Goal: Check status: Check status

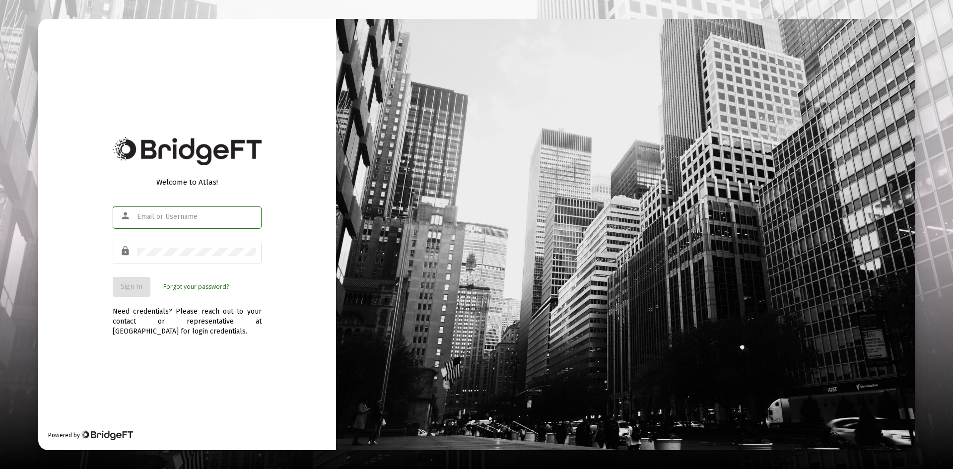
type input "[PERSON_NAME][EMAIL_ADDRESS][DOMAIN_NAME]"
click at [258, 322] on div "Need credentials? Please reach out to your contact or representative at [GEOGRA…" at bounding box center [187, 317] width 149 height 40
click at [131, 287] on span "Sign In" at bounding box center [132, 286] width 22 height 8
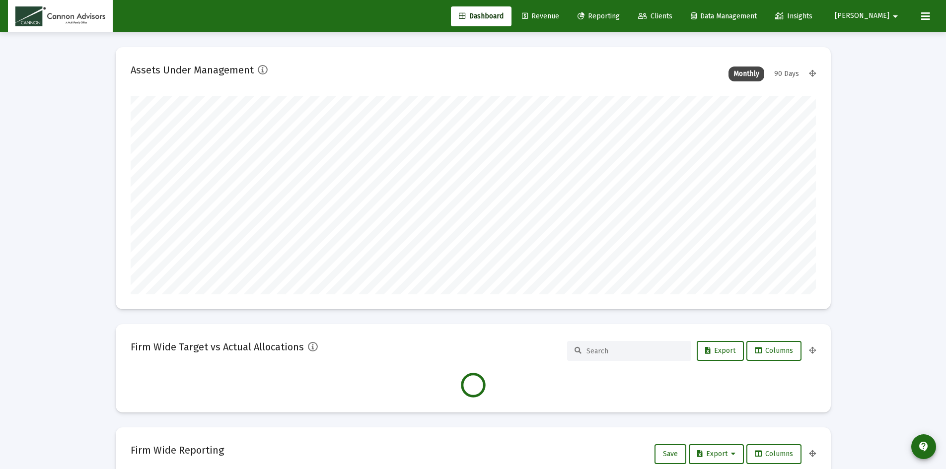
scroll to position [199, 685]
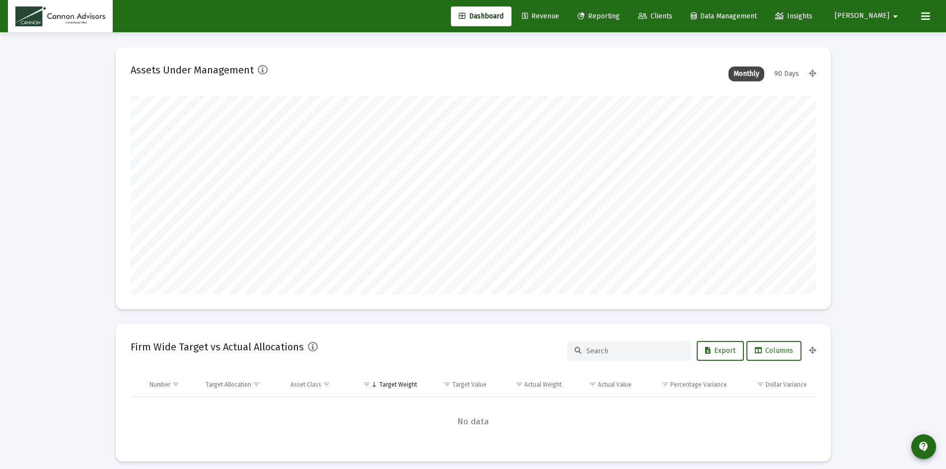
click at [785, 72] on div "90 Days" at bounding box center [786, 74] width 35 height 15
click at [742, 71] on div "Monthly" at bounding box center [746, 74] width 36 height 15
type input "[DATE]"
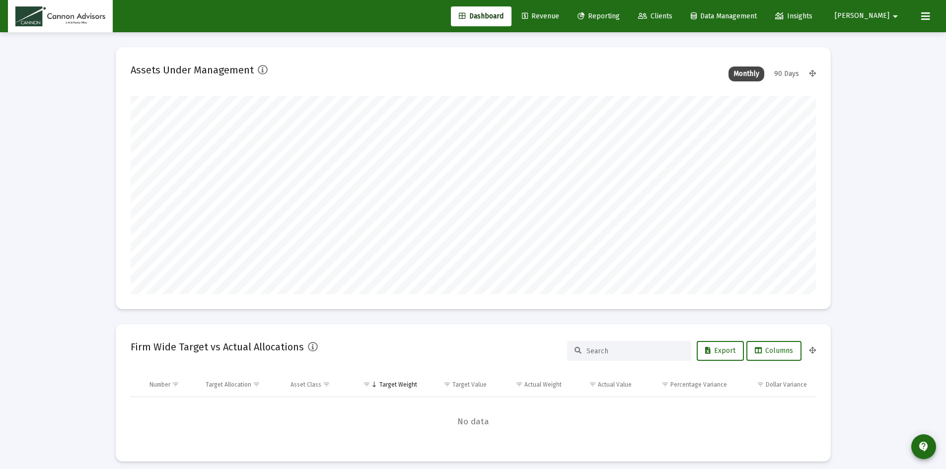
type input "[DATE]"
